Goal: Task Accomplishment & Management: Use online tool/utility

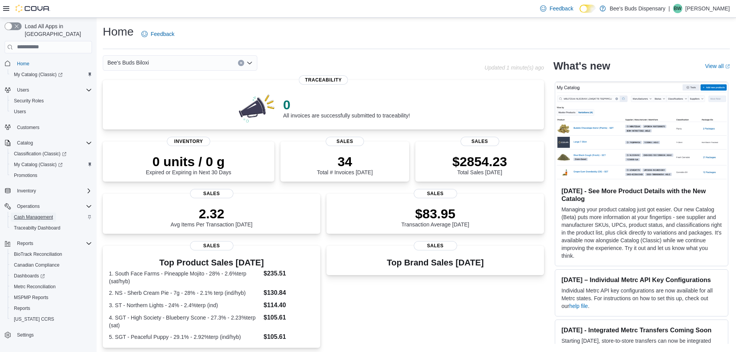
click at [23, 214] on span "Cash Management" at bounding box center [33, 217] width 39 height 6
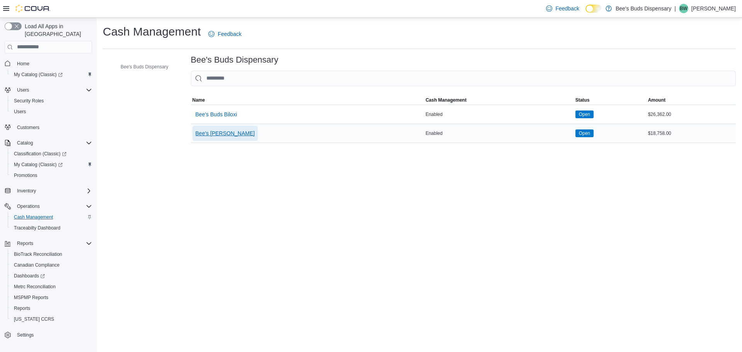
click at [234, 137] on span "Bee's [PERSON_NAME]" at bounding box center [224, 133] width 59 height 8
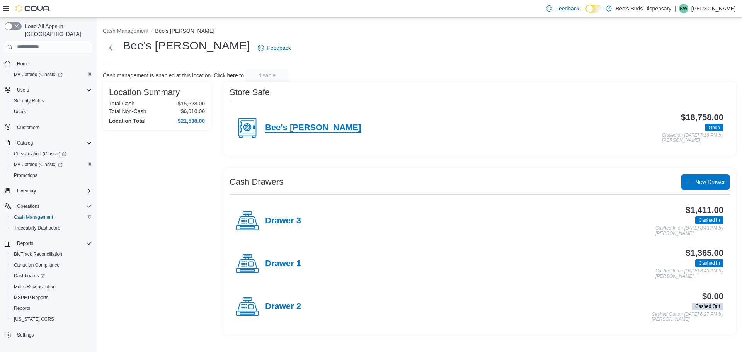
click at [284, 128] on h4 "Bee's [PERSON_NAME]" at bounding box center [313, 128] width 96 height 10
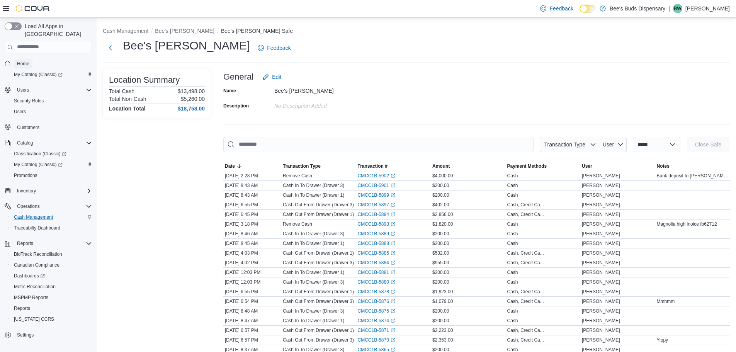
click at [19, 61] on span "Home" at bounding box center [23, 64] width 12 height 6
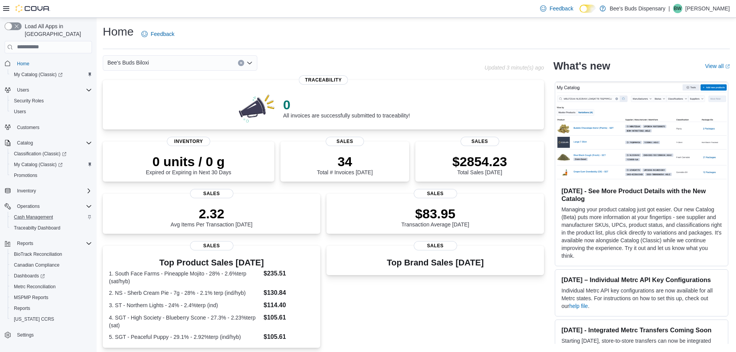
click at [204, 58] on div "Bee's Buds Biloxi" at bounding box center [180, 62] width 154 height 15
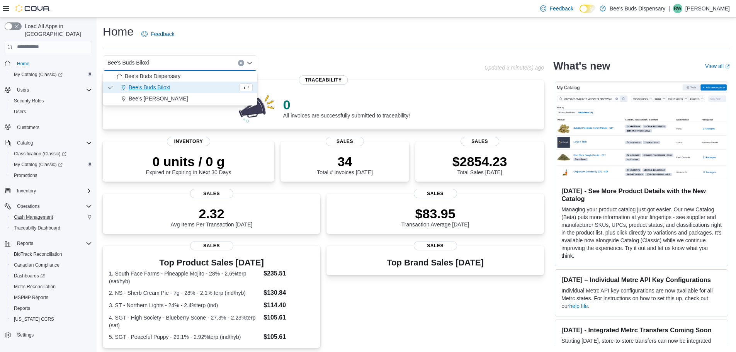
click at [182, 98] on div "Bee's [PERSON_NAME]" at bounding box center [185, 99] width 136 height 8
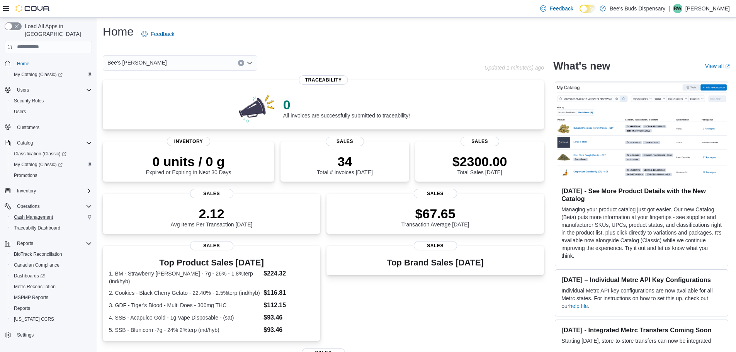
click at [194, 58] on div "Bee's [PERSON_NAME]" at bounding box center [180, 62] width 154 height 15
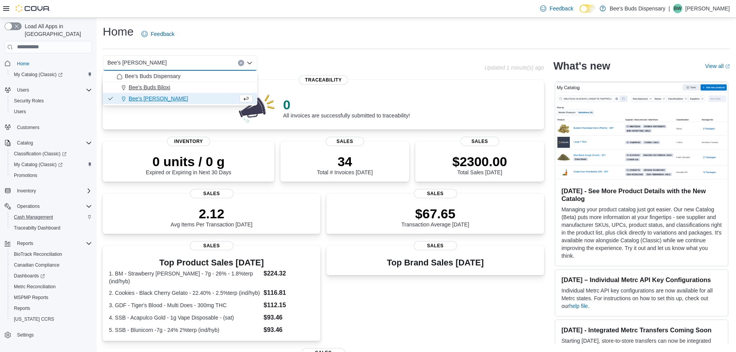
click at [186, 89] on div "Bee's Buds Biloxi" at bounding box center [185, 87] width 136 height 8
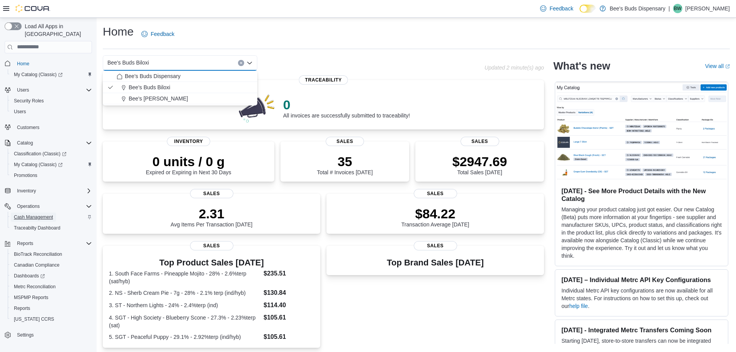
click at [46, 214] on span "Cash Management" at bounding box center [33, 217] width 39 height 6
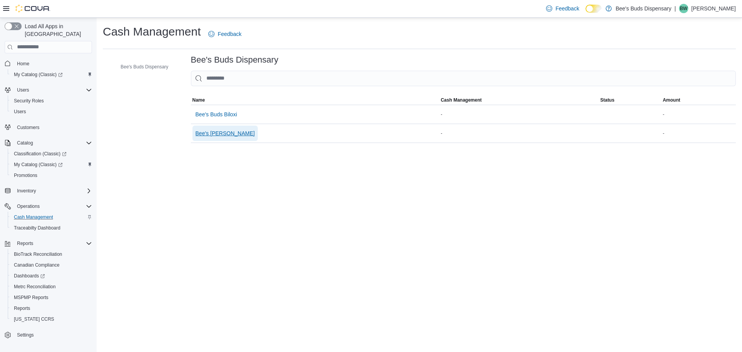
click at [226, 134] on span "Bee's [PERSON_NAME]" at bounding box center [224, 133] width 59 height 8
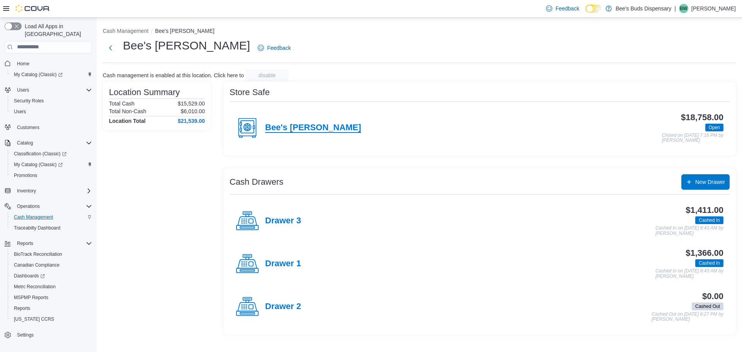
click at [303, 123] on h4 "Bee's [PERSON_NAME]" at bounding box center [313, 128] width 96 height 10
click at [109, 45] on button "Next" at bounding box center [110, 47] width 15 height 15
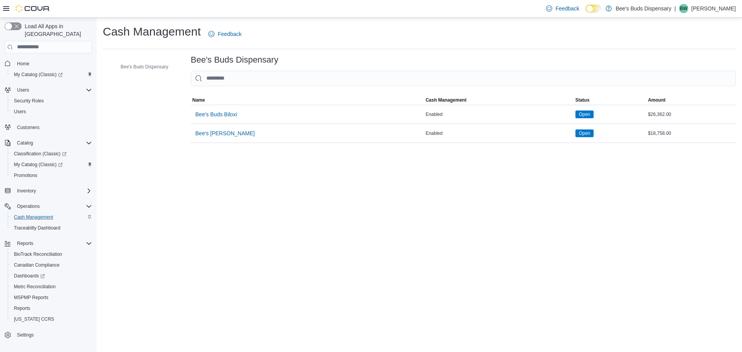
click at [214, 117] on span "Bee's Buds Biloxi" at bounding box center [216, 114] width 42 height 8
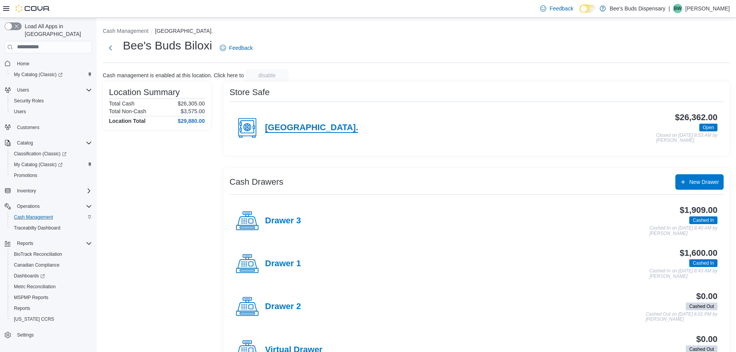
click at [297, 125] on h4 "[GEOGRAPHIC_DATA]." at bounding box center [311, 128] width 93 height 10
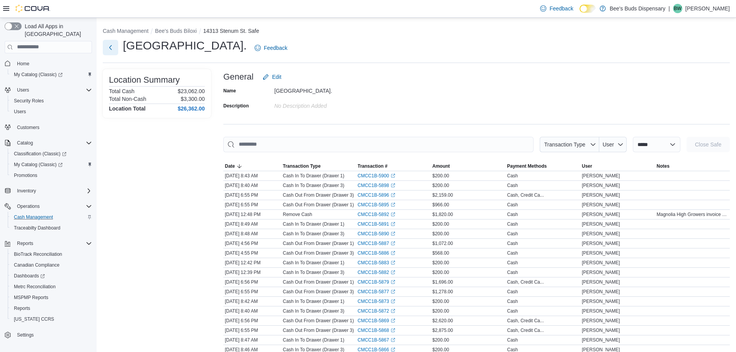
click at [112, 51] on button "Next" at bounding box center [110, 47] width 15 height 15
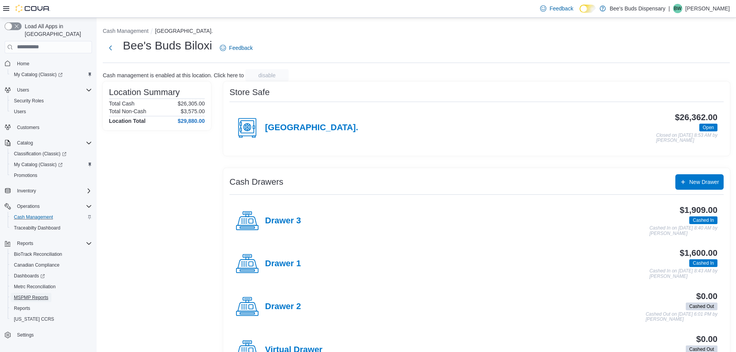
drag, startPoint x: 25, startPoint y: 287, endPoint x: 98, endPoint y: 231, distance: 91.9
click at [25, 294] on span "MSPMP Reports" at bounding box center [31, 297] width 34 height 6
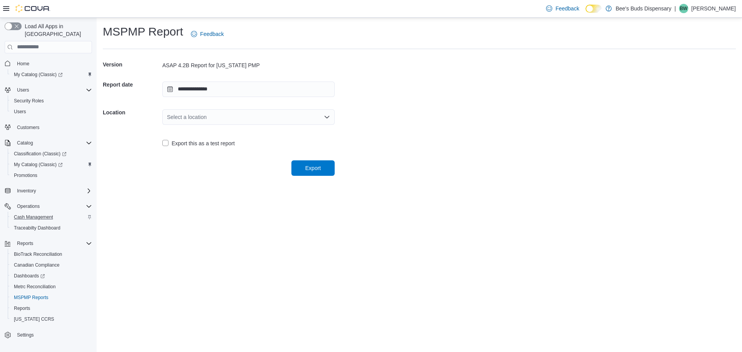
click at [256, 122] on div "Select a location" at bounding box center [248, 116] width 172 height 15
click at [223, 153] on span "Bee's [PERSON_NAME]" at bounding box center [253, 153] width 154 height 8
drag, startPoint x: 312, startPoint y: 167, endPoint x: 329, endPoint y: 166, distance: 17.4
click at [328, 177] on div "**********" at bounding box center [419, 100] width 645 height 164
click at [314, 168] on span "Export" at bounding box center [312, 168] width 15 height 8
